Goal: Task Accomplishment & Management: Use online tool/utility

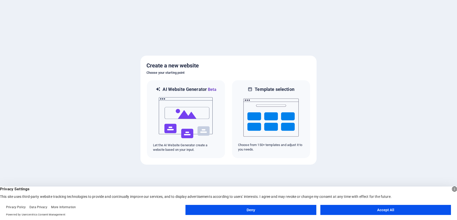
click at [388, 210] on button "Accept All" at bounding box center [385, 210] width 131 height 10
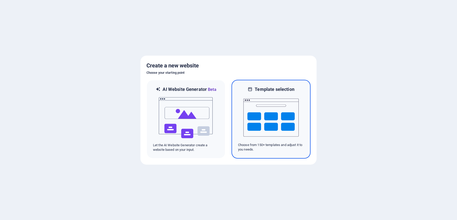
click at [282, 129] on img at bounding box center [270, 117] width 55 height 50
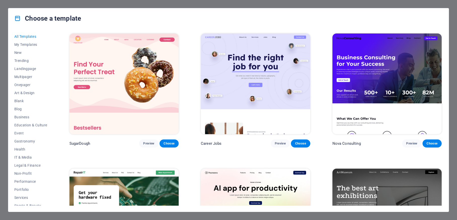
click at [198, 5] on div "Choose a template All Templates My Templates New Trending Landingpage Multipage…" at bounding box center [228, 110] width 457 height 220
click at [454, 38] on div "Choose a template All Templates My Templates New Trending Landingpage Multipage…" at bounding box center [228, 110] width 457 height 220
